Goal: Task Accomplishment & Management: Use online tool/utility

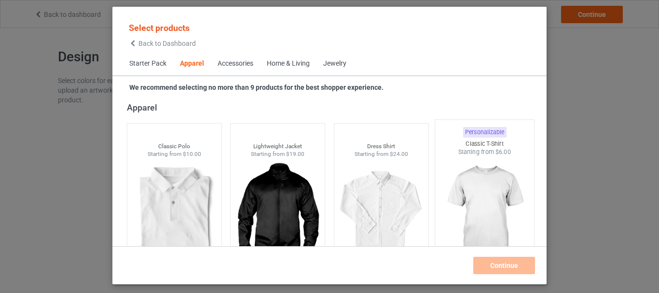
scroll to position [408, 0]
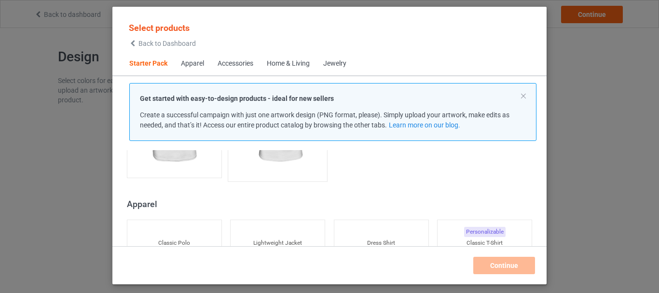
scroll to position [360, 0]
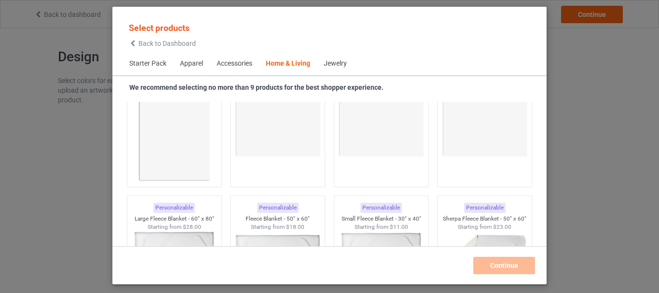
scroll to position [4302, 0]
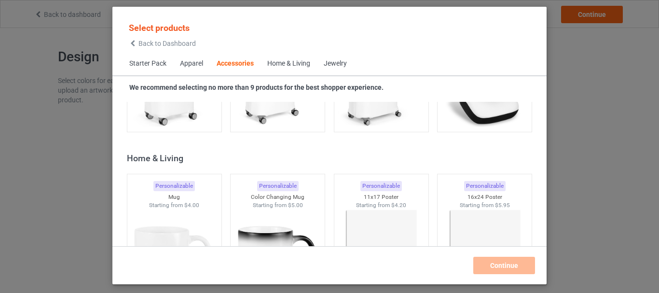
click at [189, 64] on div "Apparel" at bounding box center [191, 64] width 23 height 10
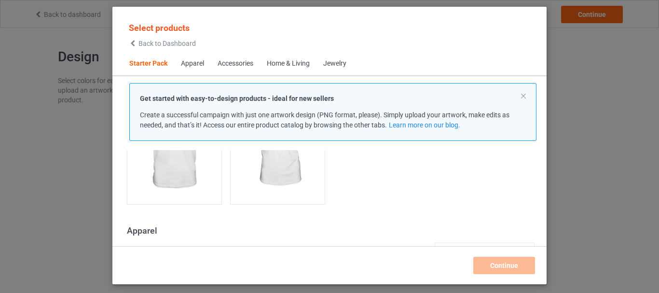
scroll to position [263, 0]
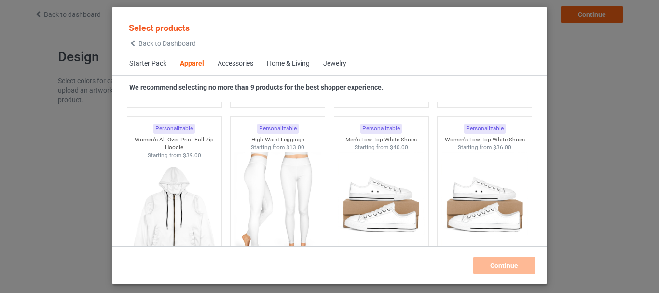
scroll to position [987, 0]
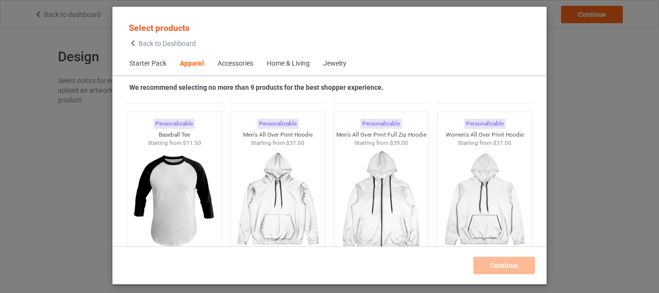
scroll to position [890, 0]
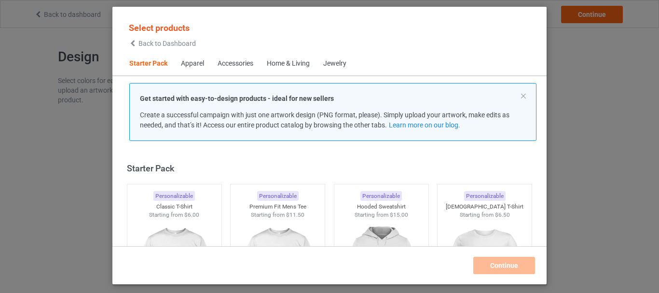
click at [192, 62] on div "Apparel" at bounding box center [192, 64] width 23 height 10
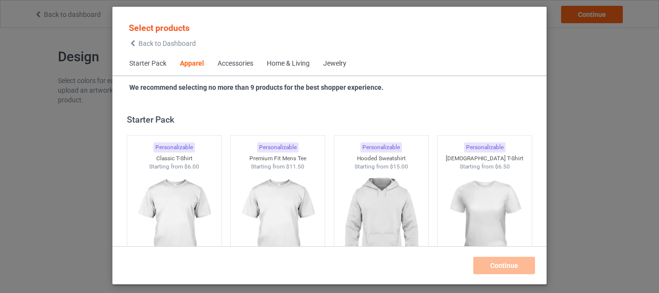
scroll to position [360, 0]
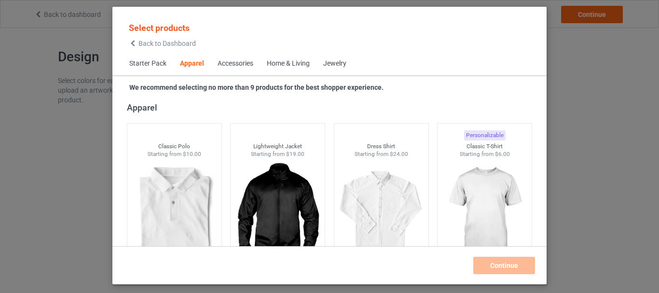
click at [192, 62] on div "Apparel" at bounding box center [192, 64] width 24 height 10
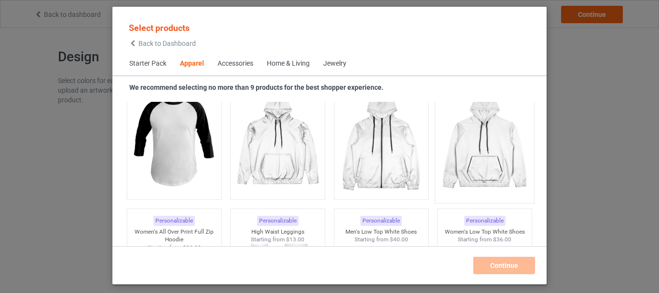
scroll to position [746, 0]
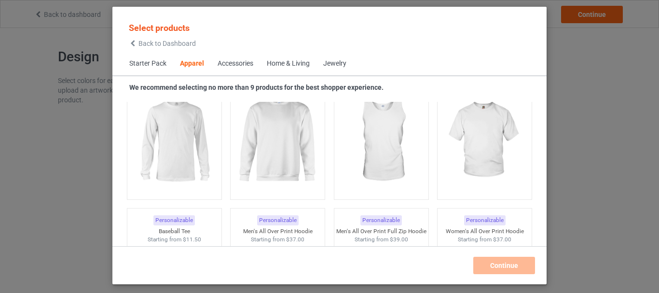
click at [134, 43] on icon at bounding box center [133, 43] width 8 height 7
